Goal: Transaction & Acquisition: Obtain resource

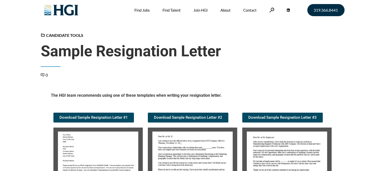
drag, startPoint x: 385, startPoint y: 28, endPoint x: 386, endPoint y: 34, distance: 6.8
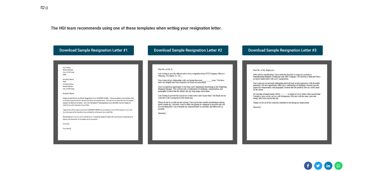
scroll to position [70, 0]
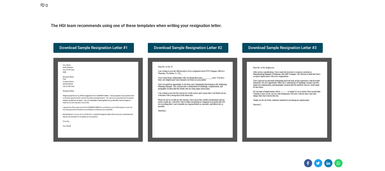
click at [106, 97] on img at bounding box center [97, 100] width 89 height 84
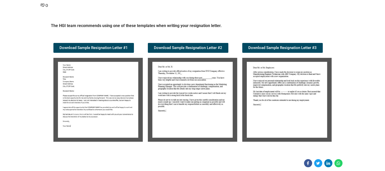
click at [106, 97] on img at bounding box center [97, 100] width 89 height 84
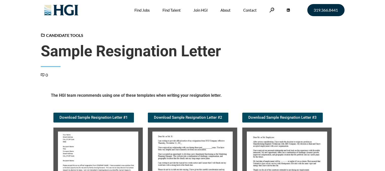
click at [108, 146] on img at bounding box center [97, 170] width 89 height 84
click at [100, 116] on span "Download Sample Resignation Letter #1" at bounding box center [94, 118] width 68 height 4
